Goal: Navigation & Orientation: Find specific page/section

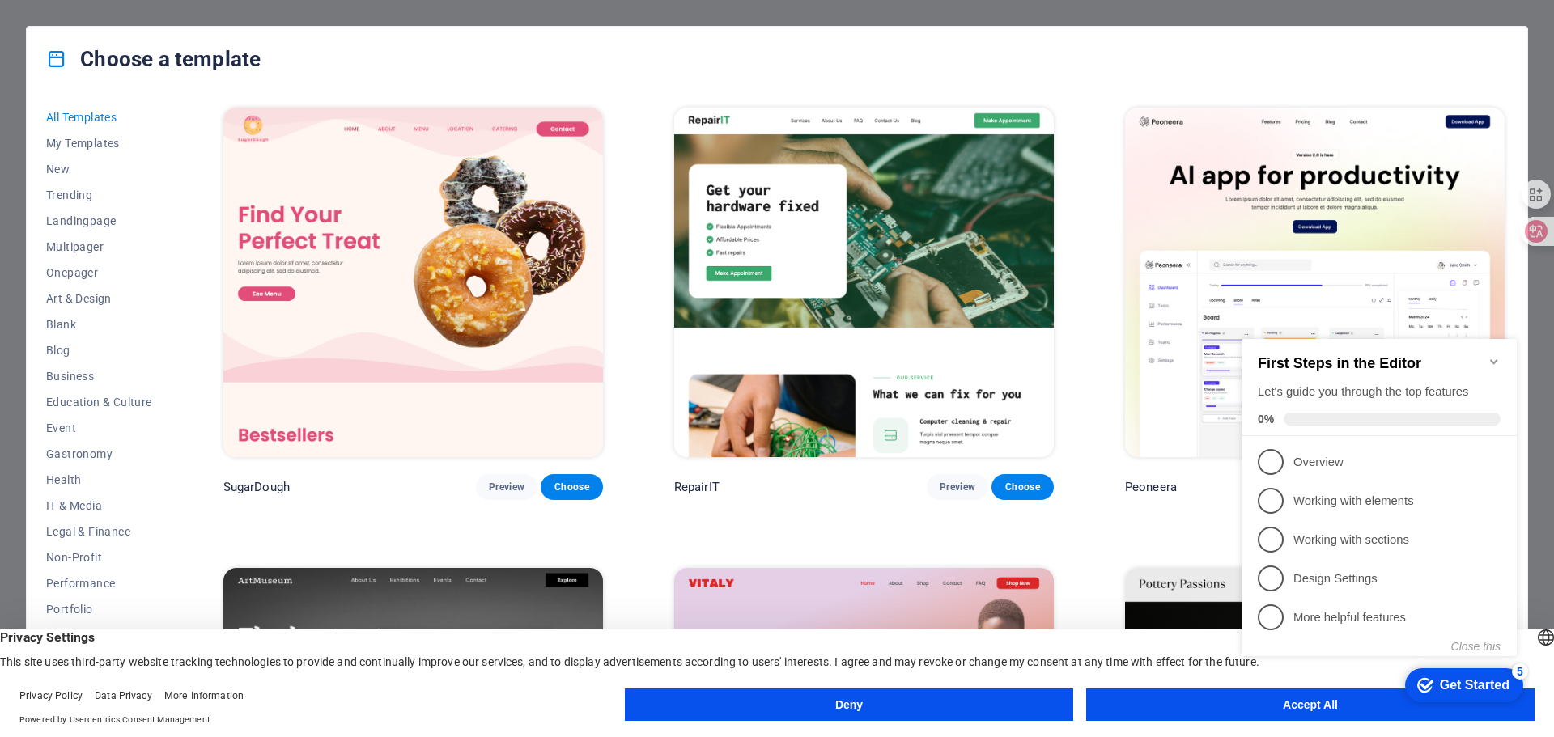
click at [405, 321] on img at bounding box center [412, 283] width 379 height 350
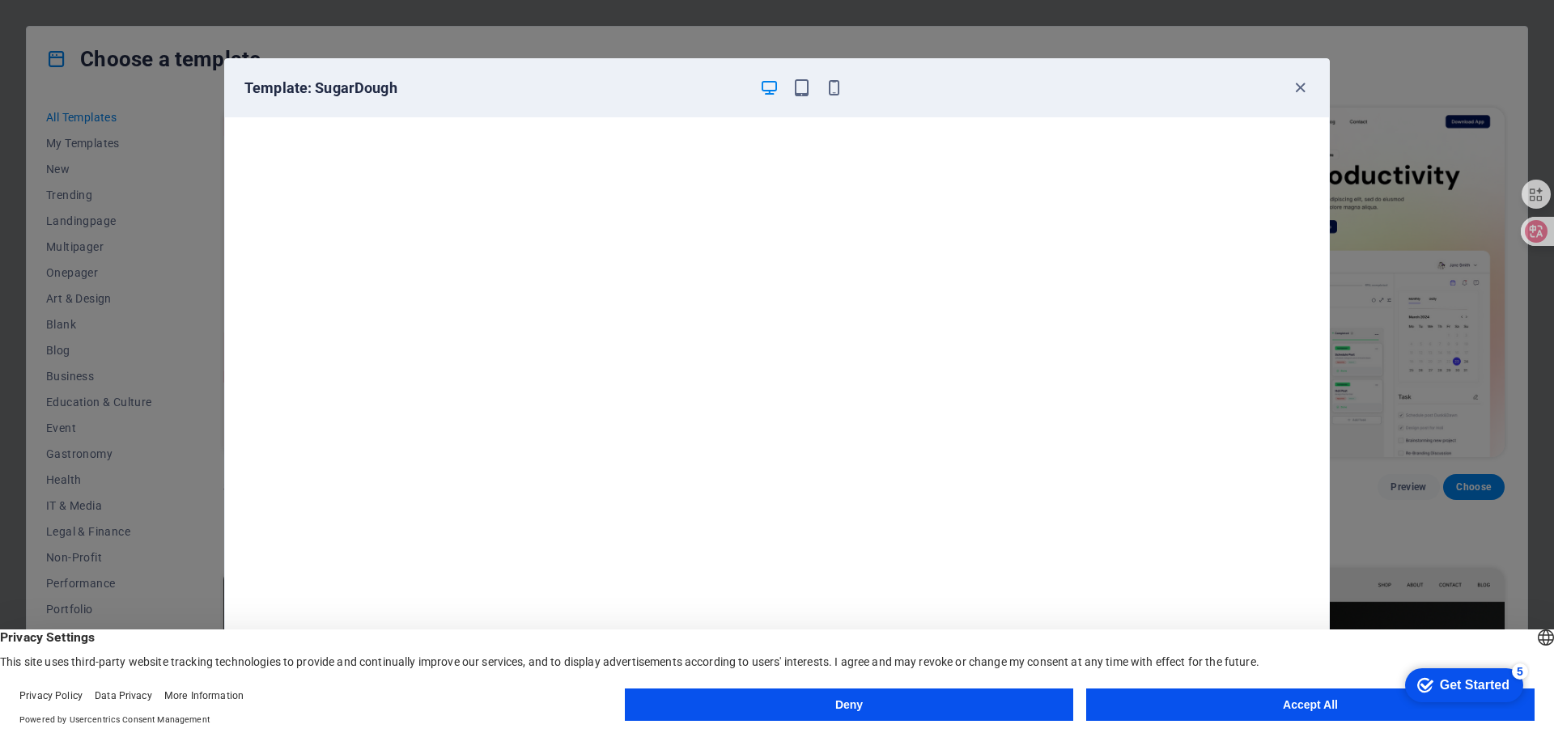
scroll to position [4, 0]
click at [1233, 711] on button "Accept All" at bounding box center [1310, 705] width 448 height 32
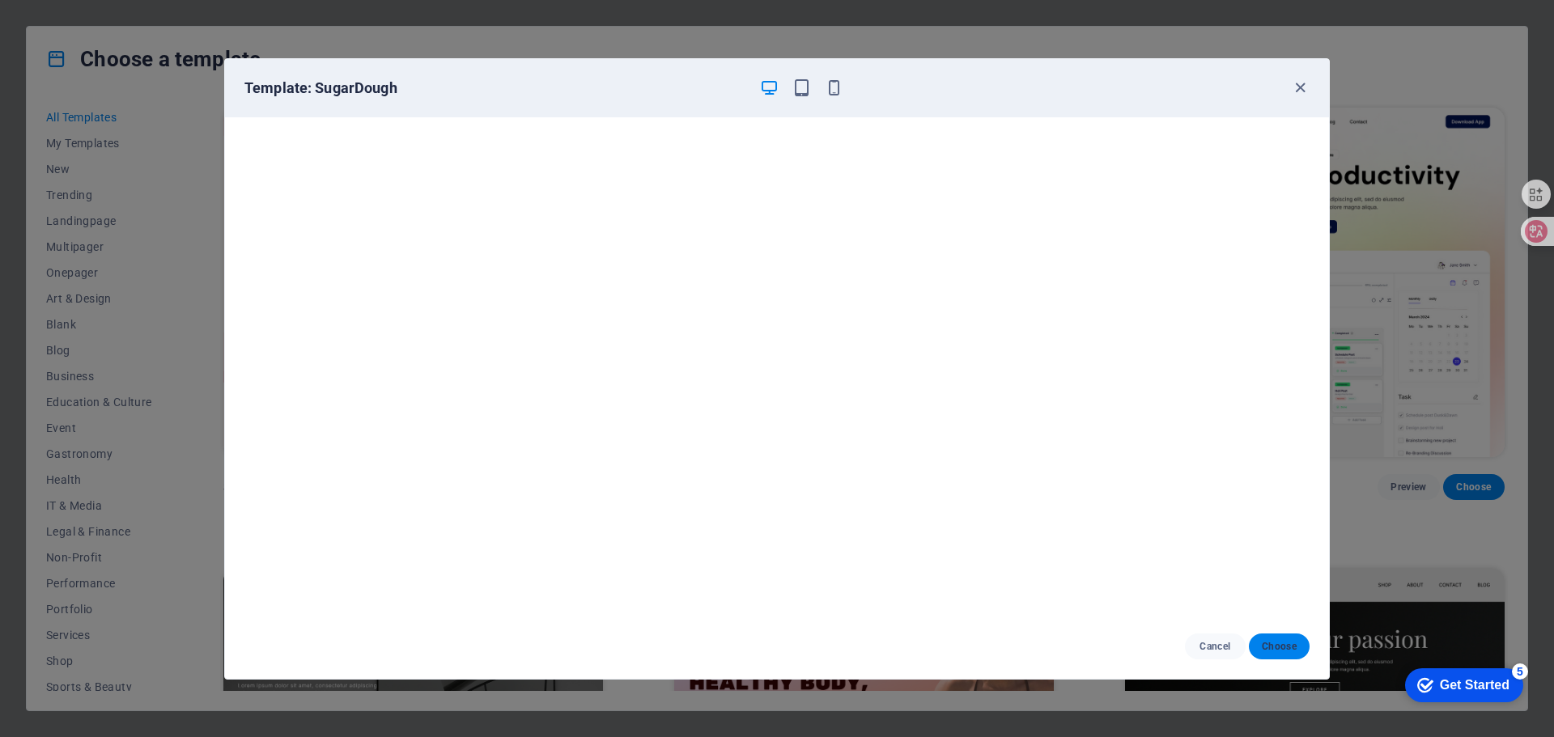
click at [1259, 638] on button "Choose" at bounding box center [1279, 647] width 61 height 26
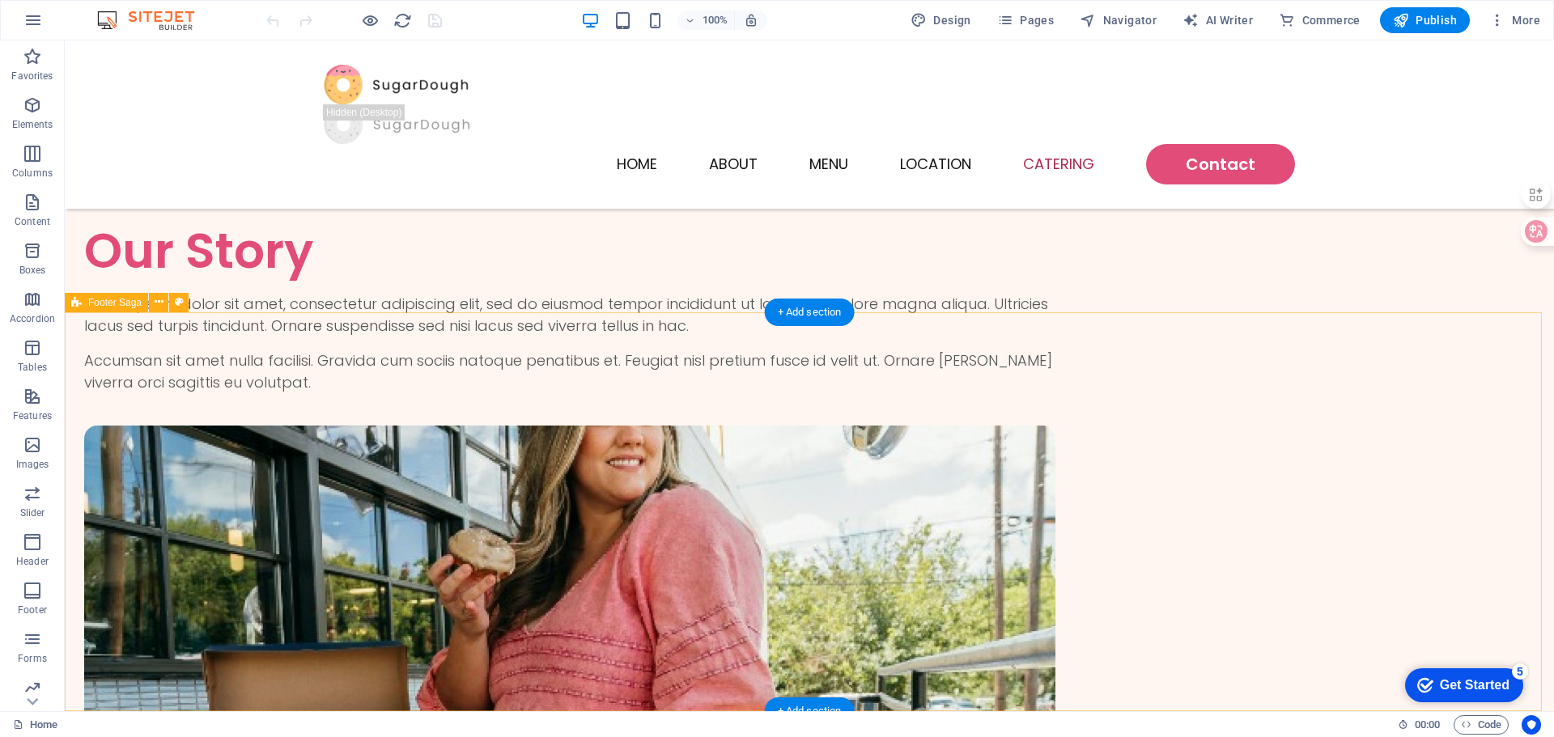
scroll to position [3965, 0]
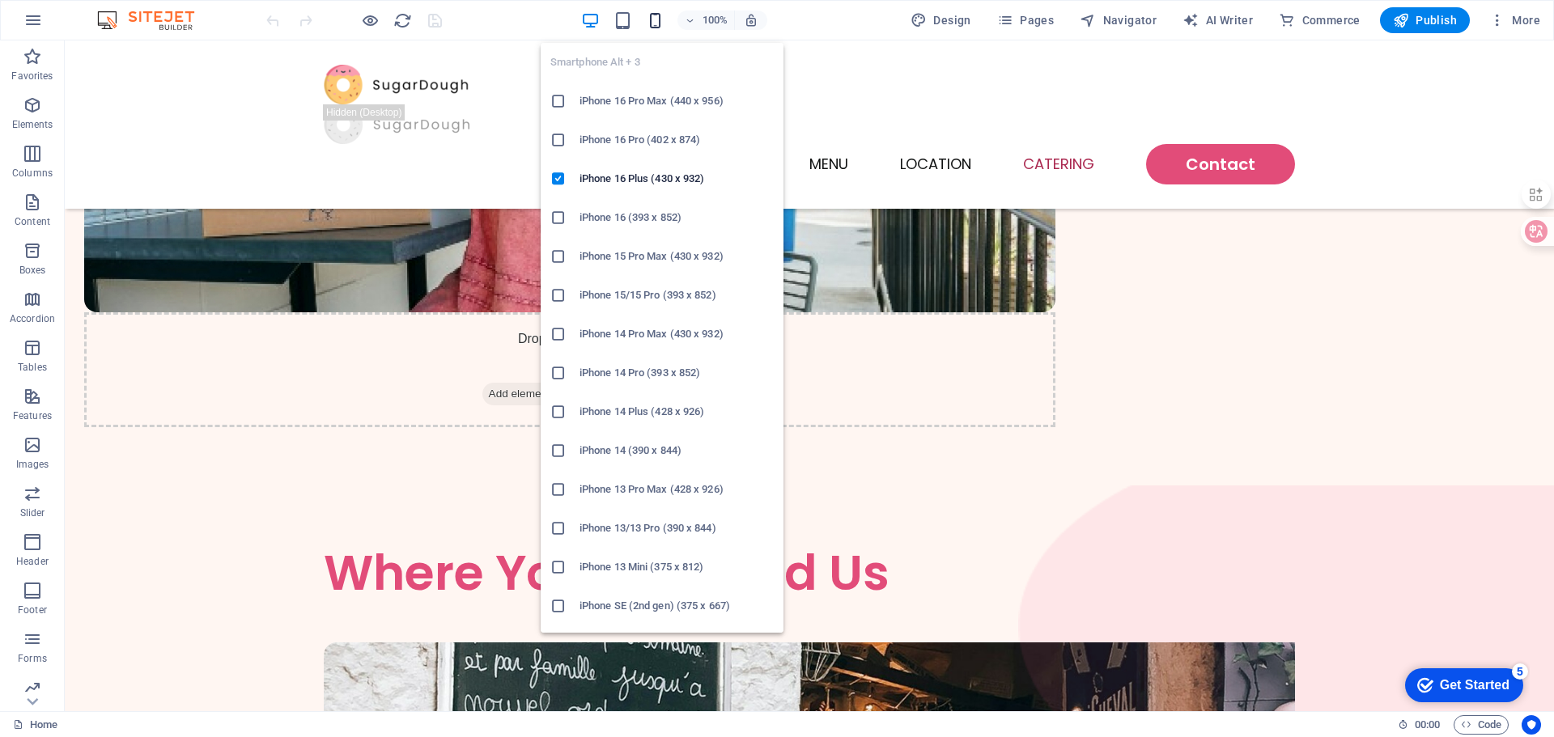
click at [659, 23] on icon "button" at bounding box center [655, 20] width 19 height 19
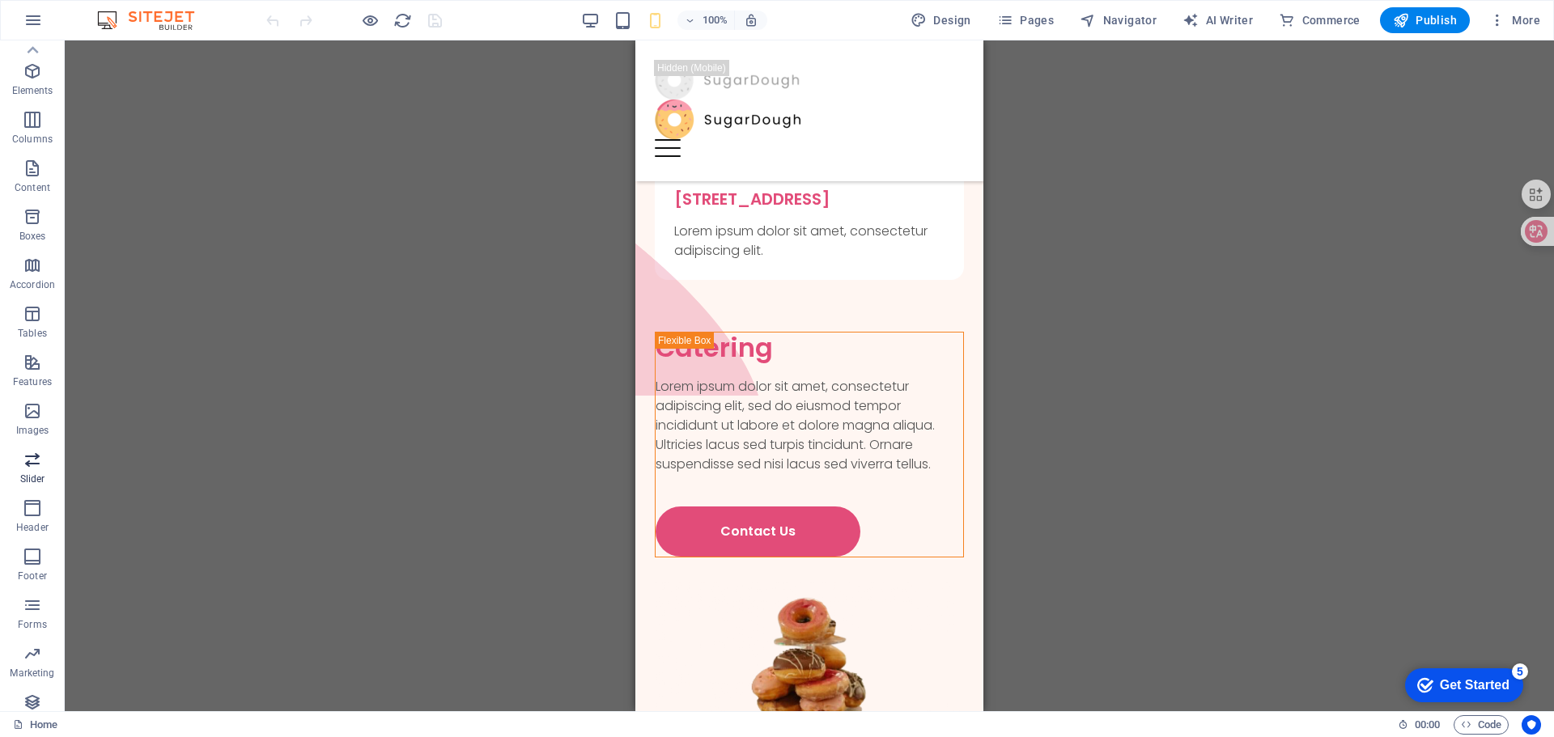
scroll to position [0, 0]
click at [32, 19] on icon "button" at bounding box center [32, 20] width 19 height 19
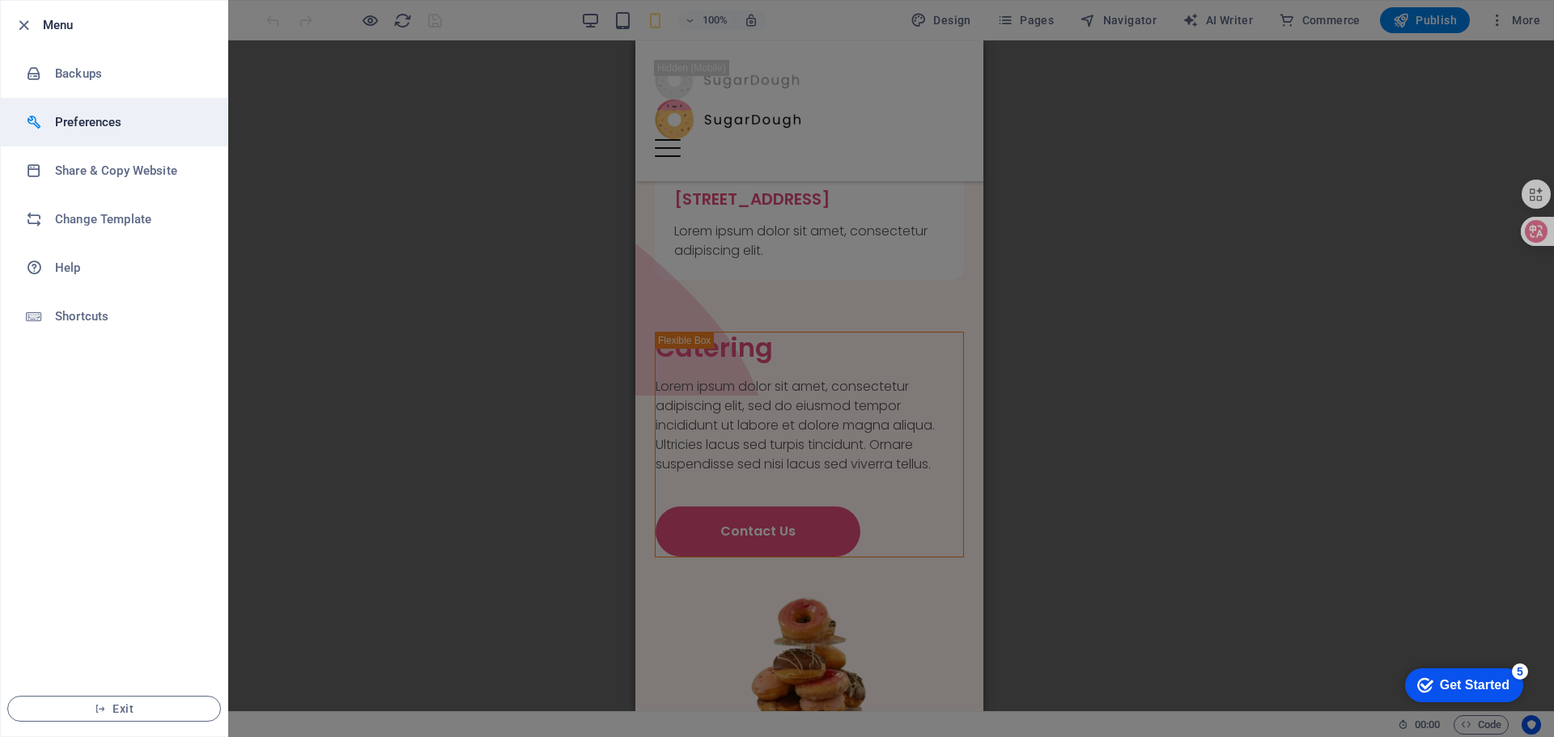
click at [84, 129] on h6 "Preferences" at bounding box center [130, 121] width 150 height 19
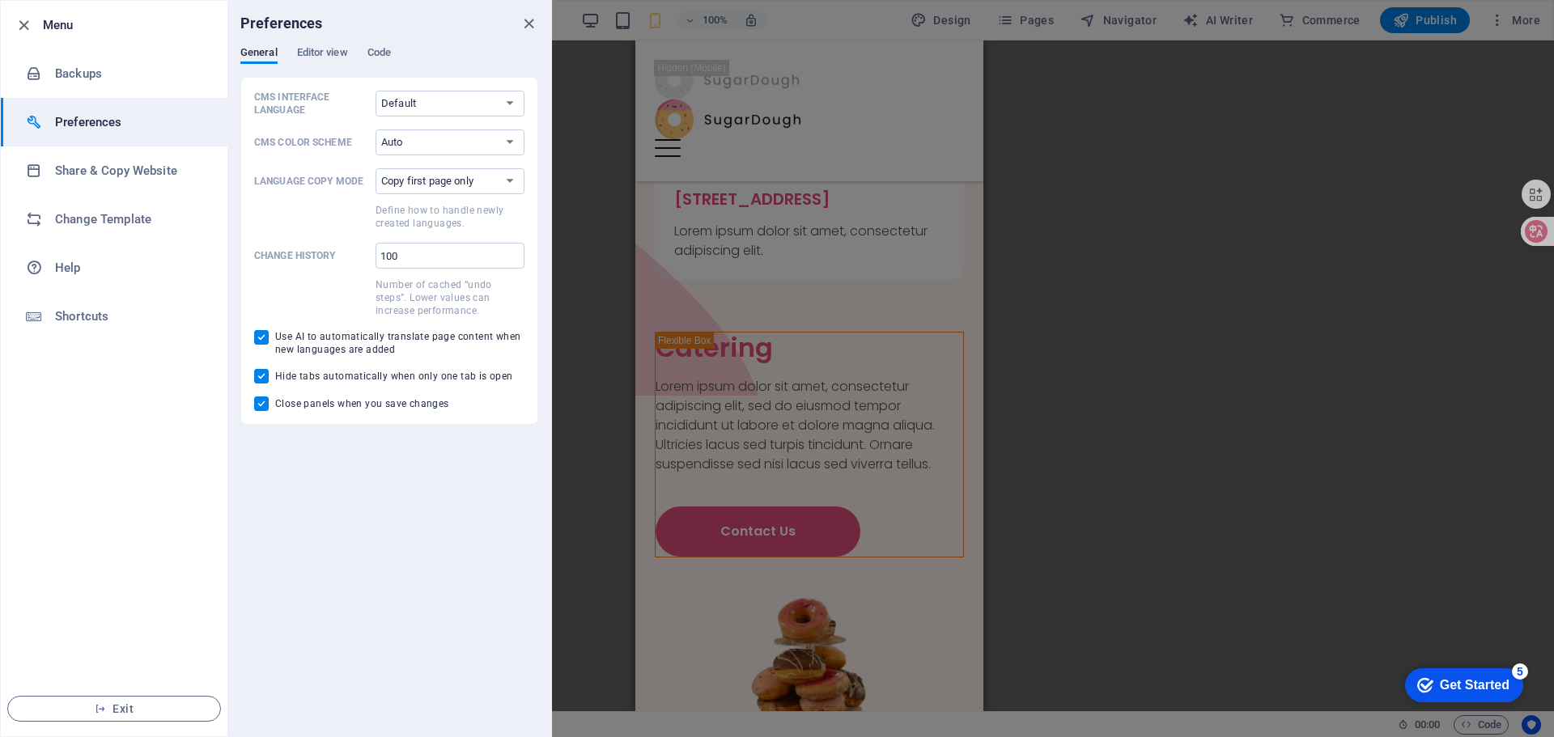
click at [1201, 193] on div at bounding box center [777, 368] width 1554 height 737
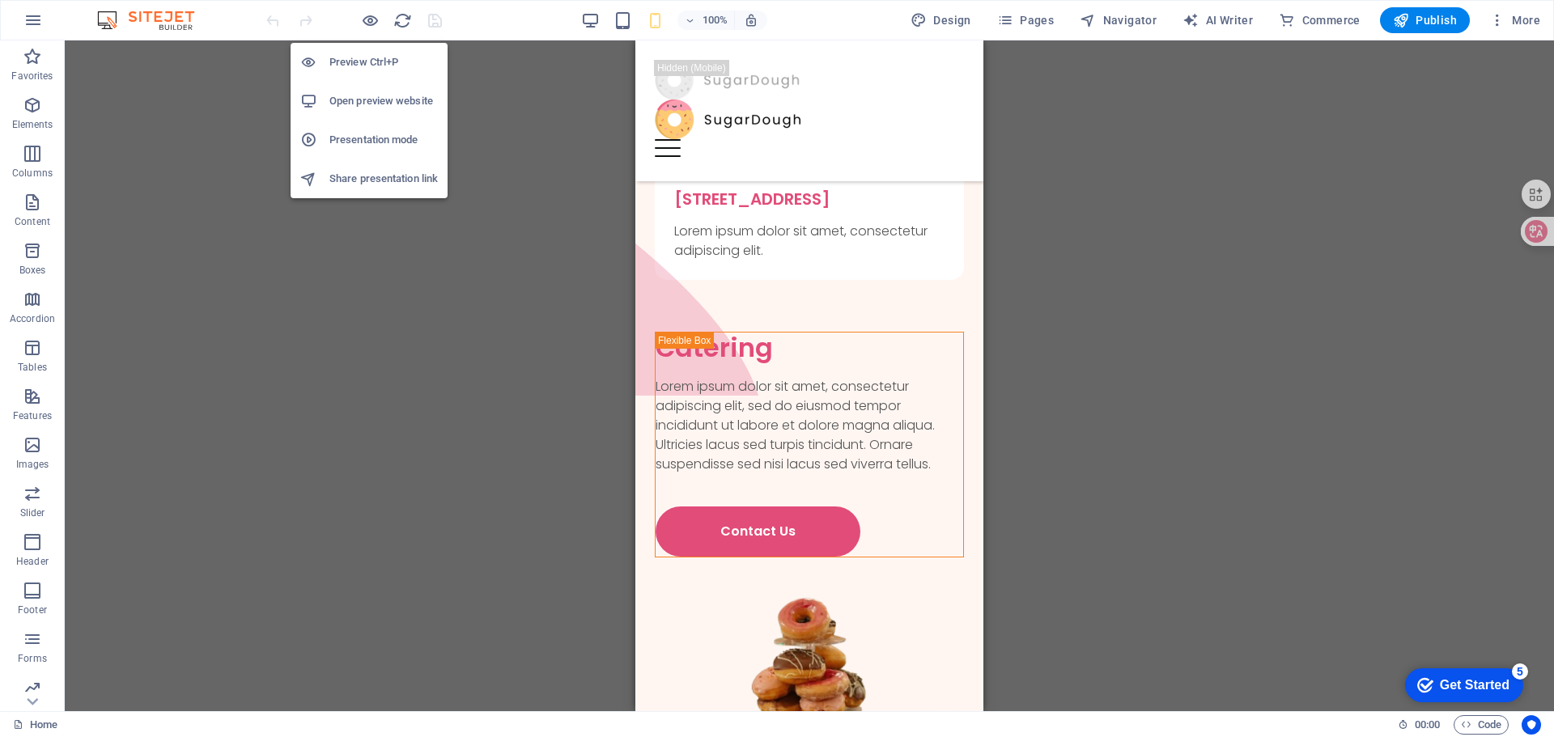
click at [371, 100] on h6 "Open preview website" at bounding box center [383, 100] width 108 height 19
